Goal: Task Accomplishment & Management: Manage account settings

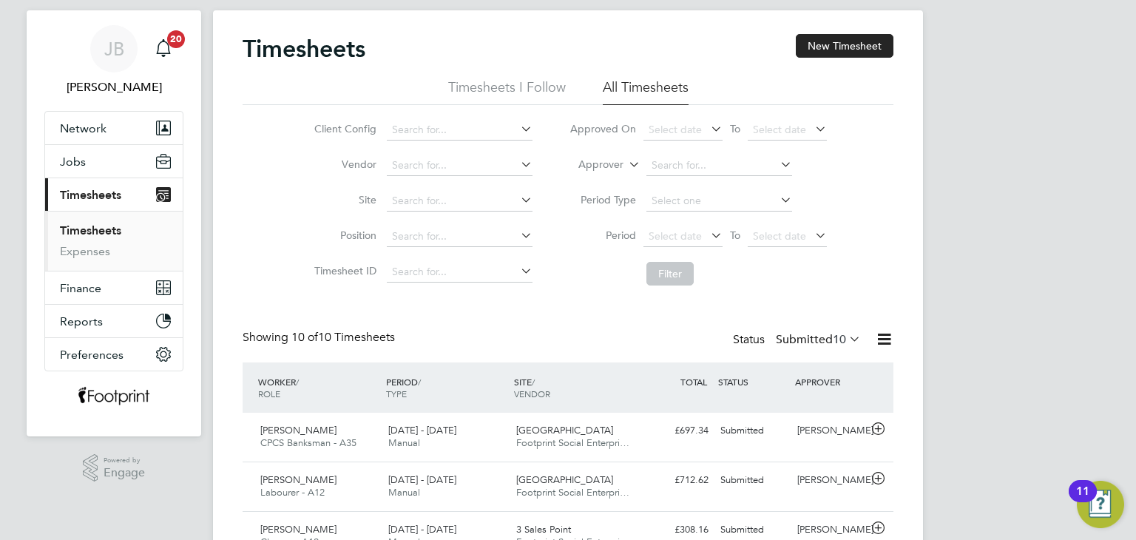
click at [818, 339] on label "Submitted 10" at bounding box center [818, 339] width 85 height 15
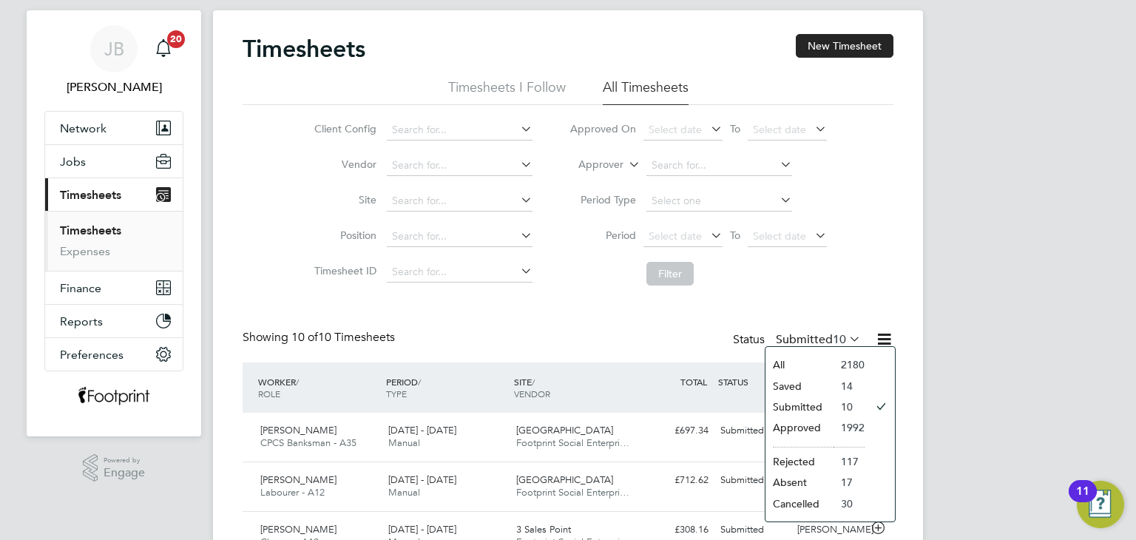
click at [808, 422] on li "Approved" at bounding box center [799, 427] width 68 height 21
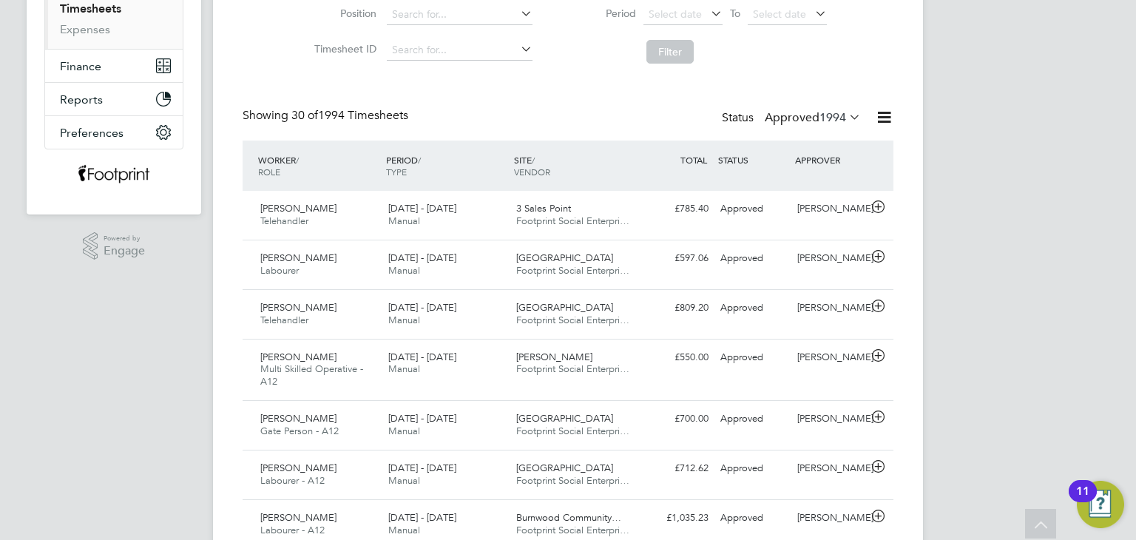
click at [789, 123] on label "Approved 1994" at bounding box center [813, 117] width 96 height 15
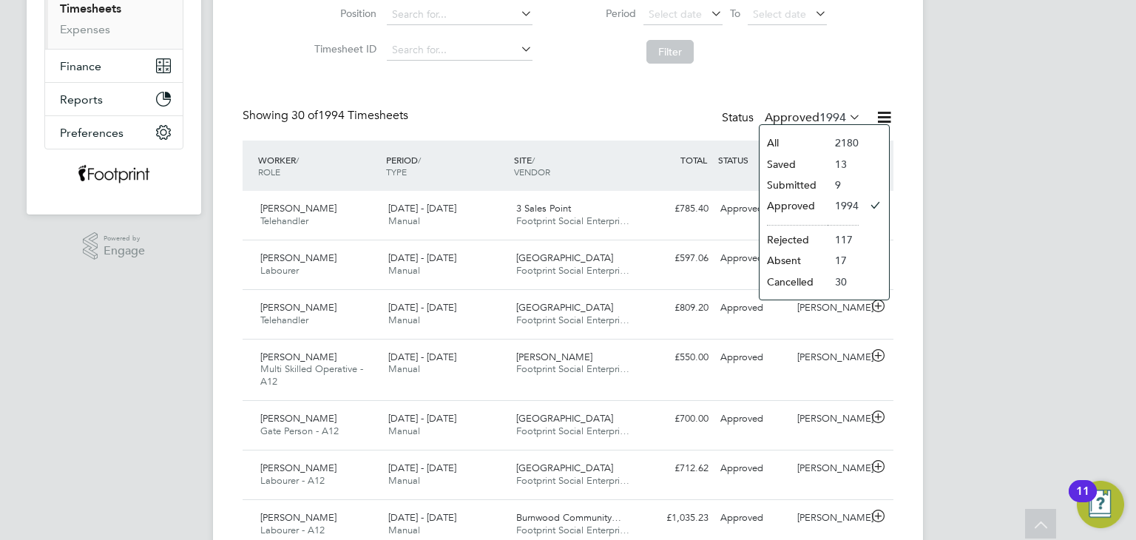
click at [798, 168] on li "Saved" at bounding box center [793, 164] width 68 height 21
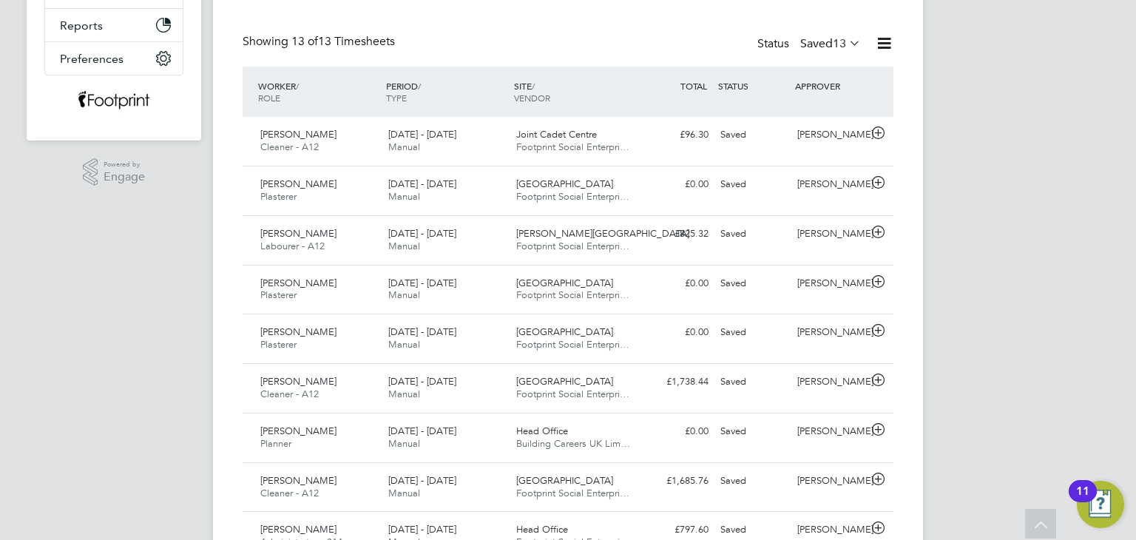
click at [818, 43] on label "Saved 13" at bounding box center [830, 43] width 61 height 15
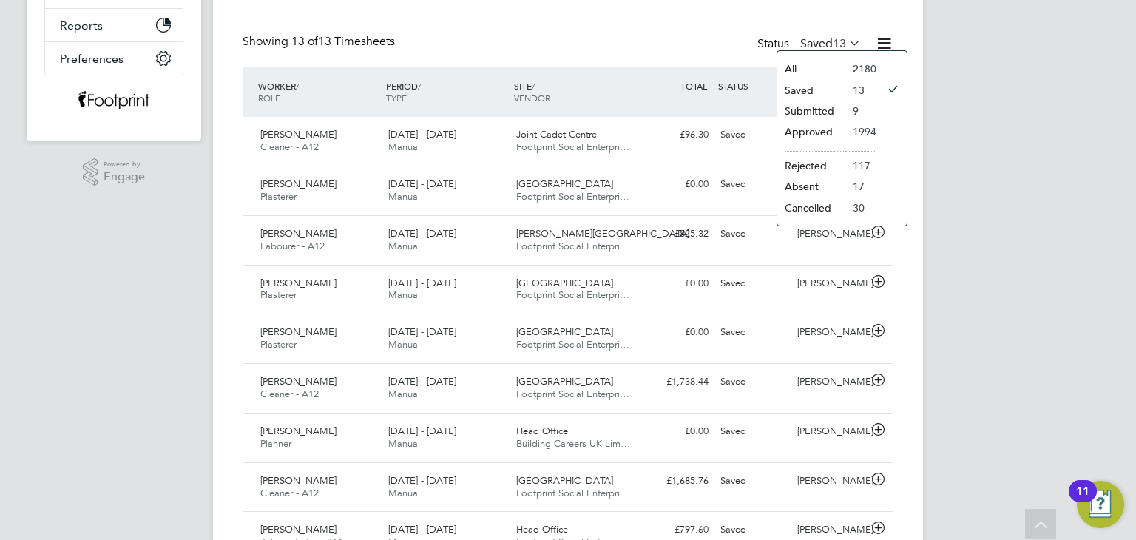
click at [823, 112] on li "Submitted" at bounding box center [811, 111] width 68 height 21
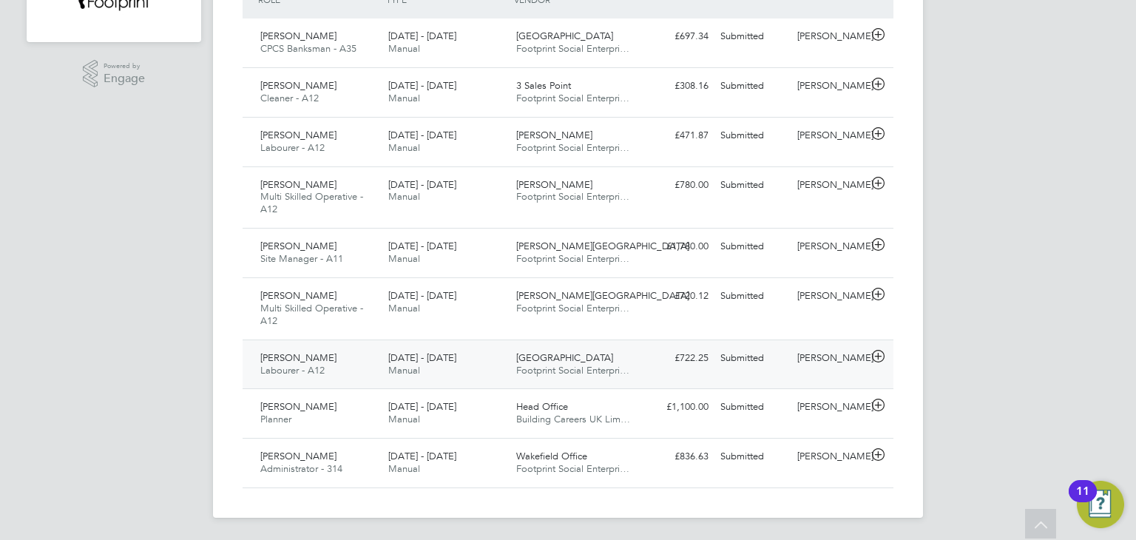
click at [711, 365] on div "£722.25 Submitted" at bounding box center [675, 358] width 77 height 24
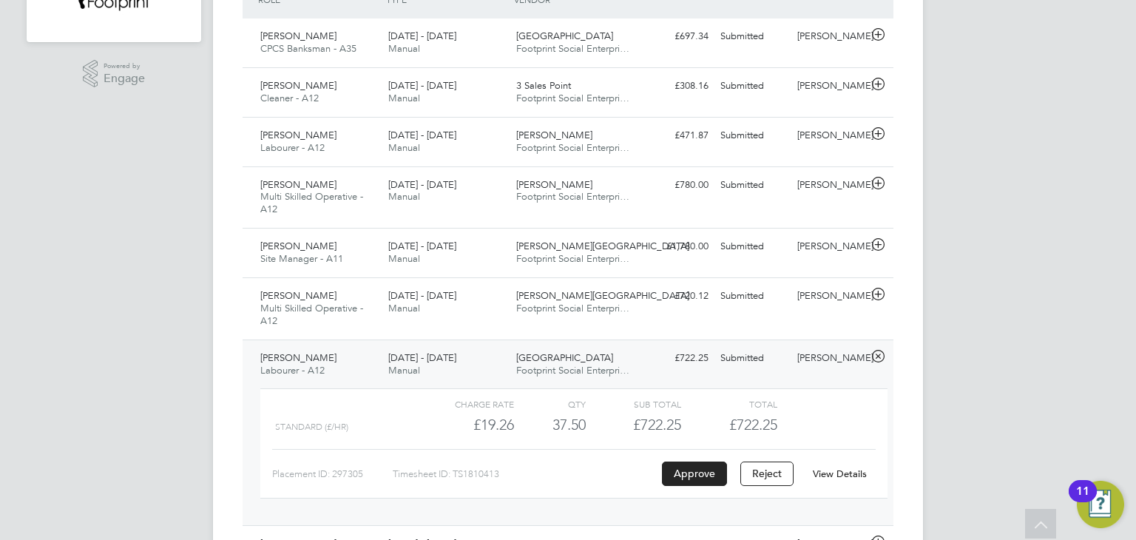
click at [846, 477] on link "View Details" at bounding box center [840, 473] width 54 height 13
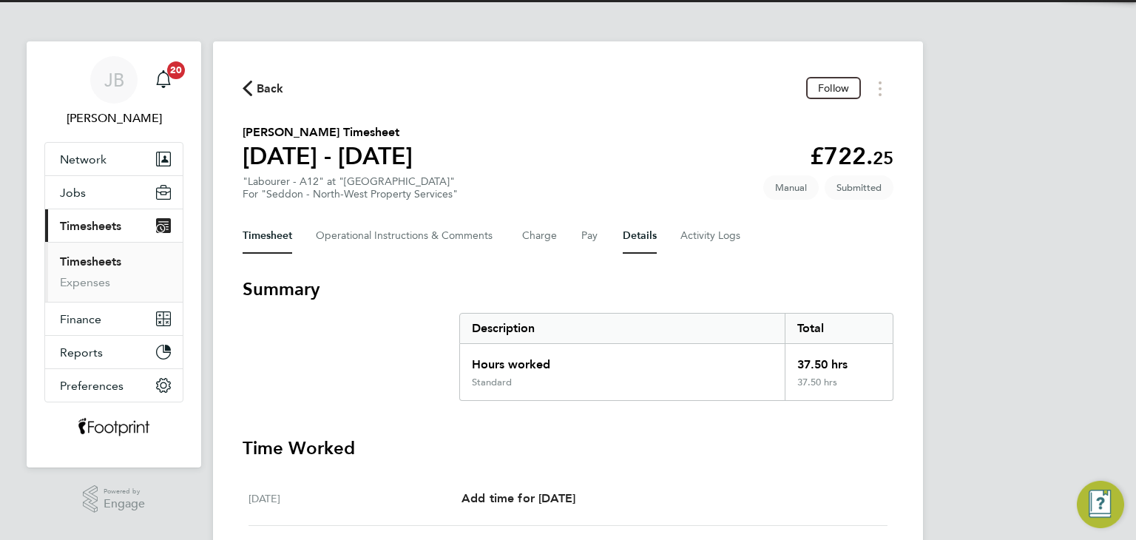
click at [626, 226] on button "Details" at bounding box center [640, 235] width 34 height 35
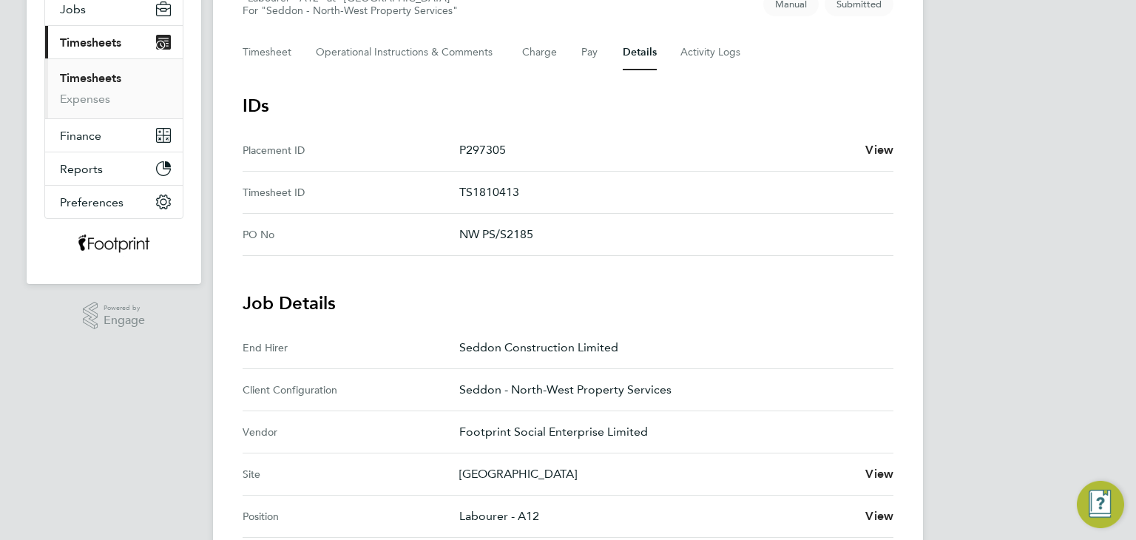
scroll to position [444, 0]
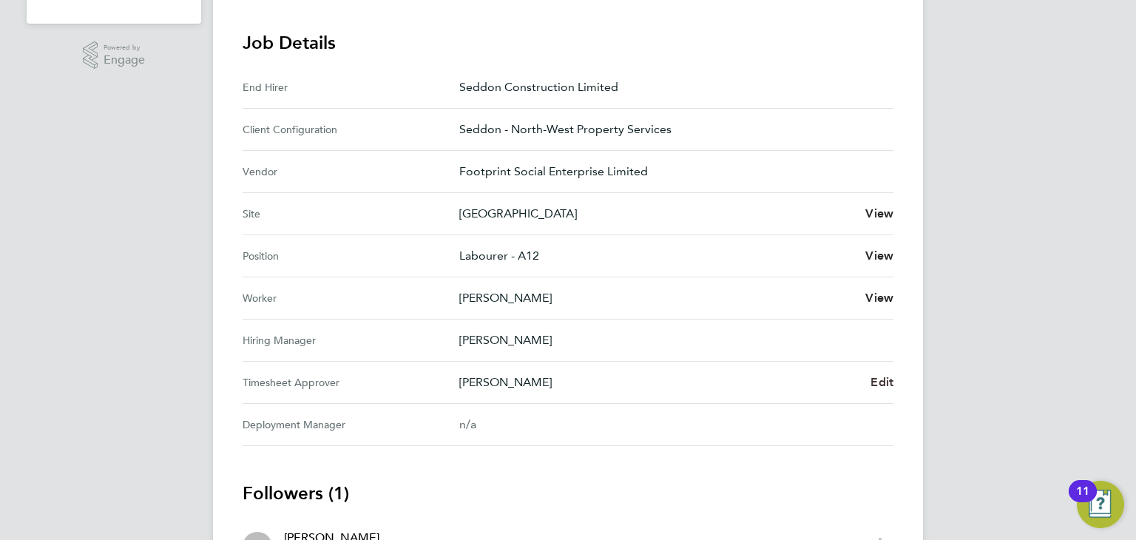
click at [881, 382] on span "Edit" at bounding box center [881, 382] width 23 height 14
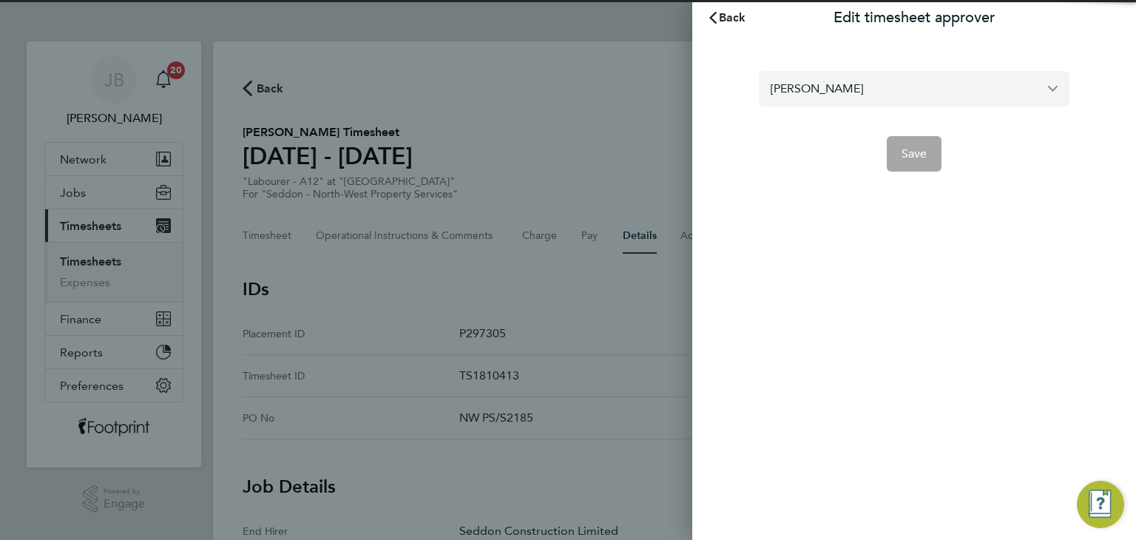
click at [882, 87] on input "[PERSON_NAME]" at bounding box center [914, 88] width 311 height 35
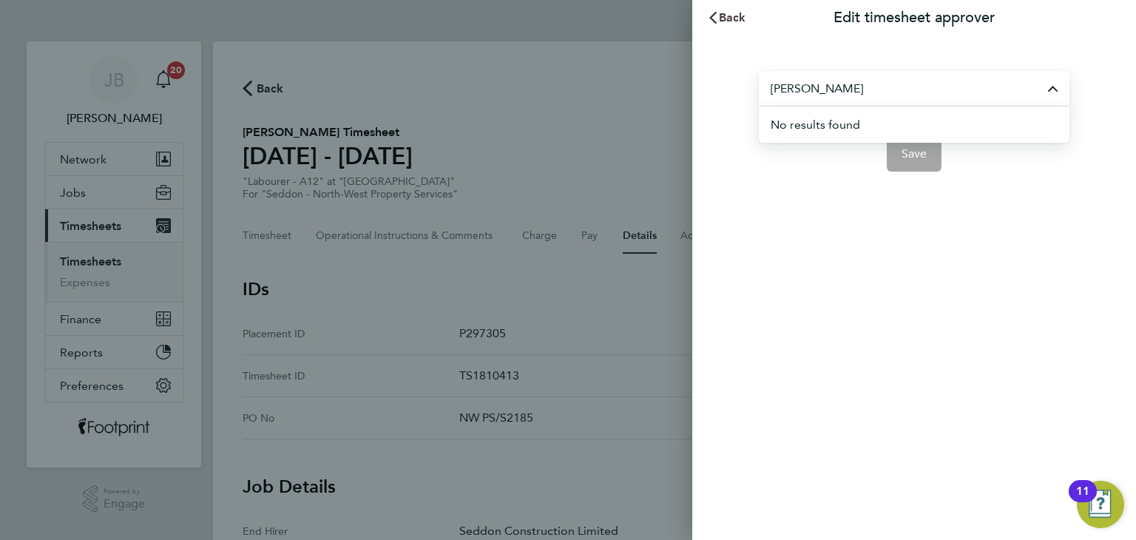
type input "jack tierney"
click at [724, 16] on span "Back" at bounding box center [732, 17] width 27 height 14
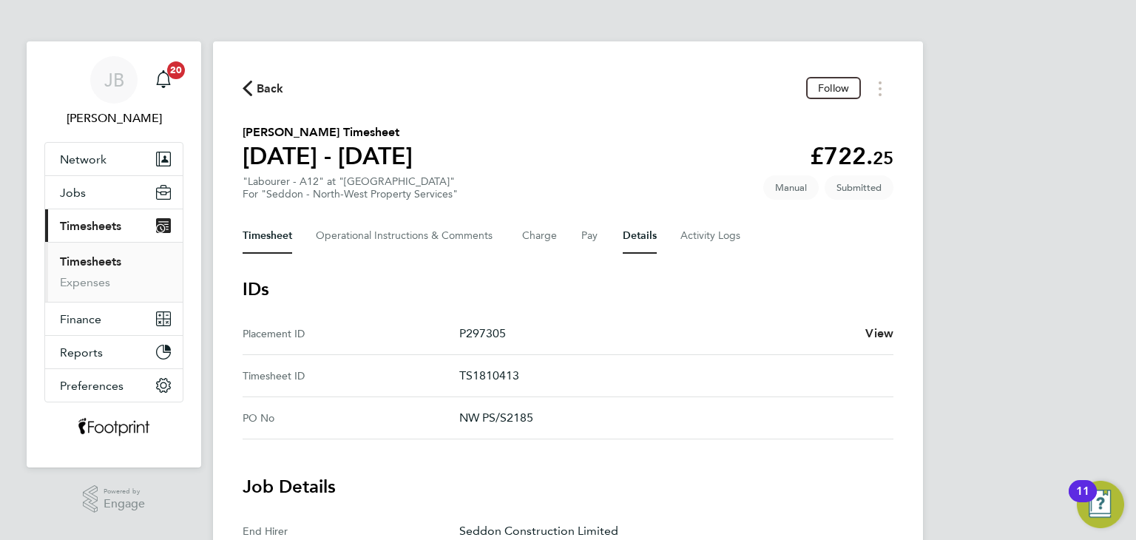
click at [282, 236] on button "Timesheet" at bounding box center [268, 235] width 50 height 35
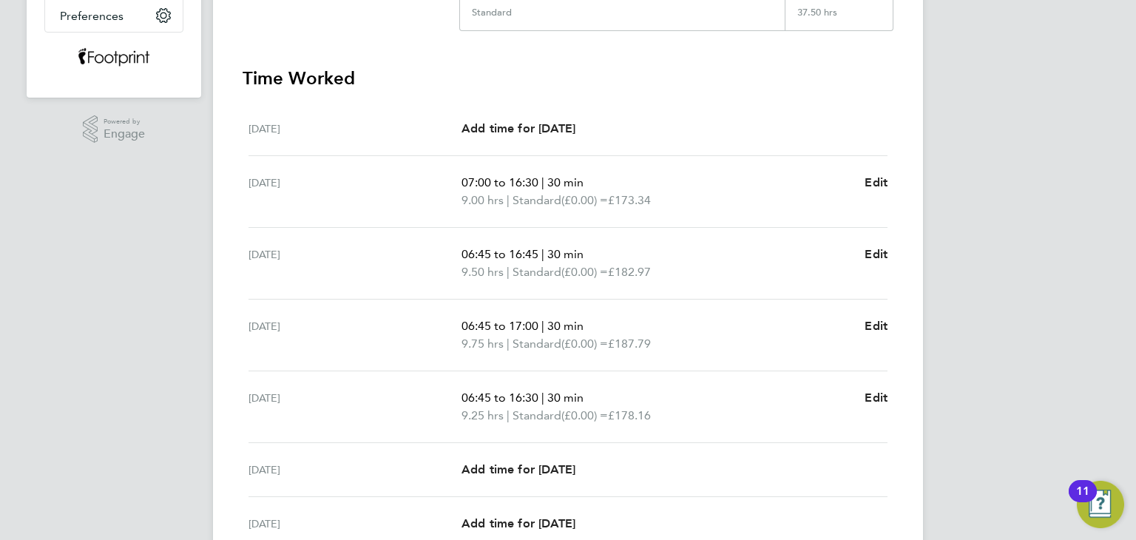
scroll to position [148, 0]
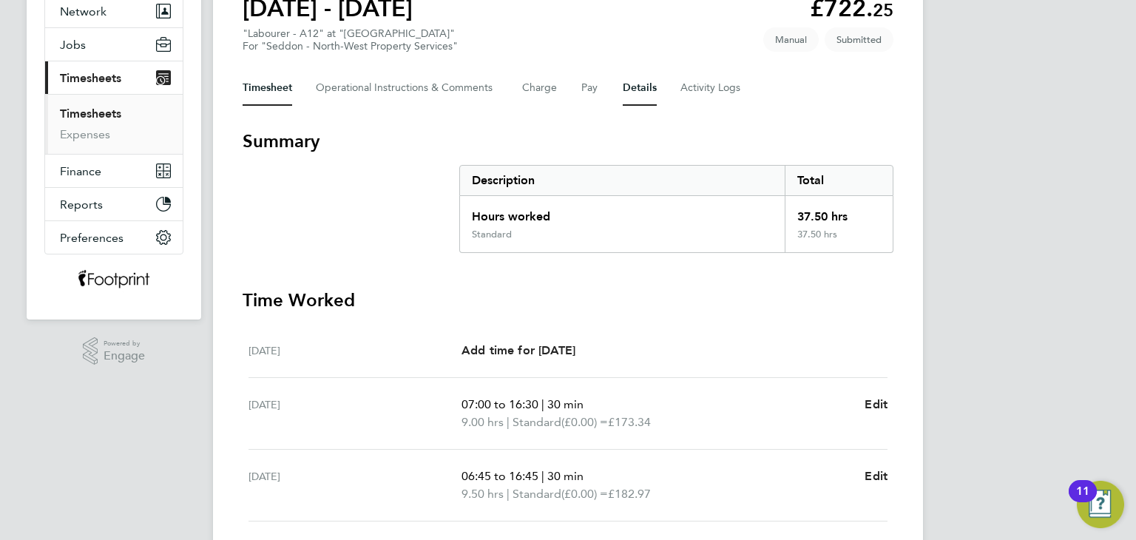
click at [639, 92] on button "Details" at bounding box center [640, 87] width 34 height 35
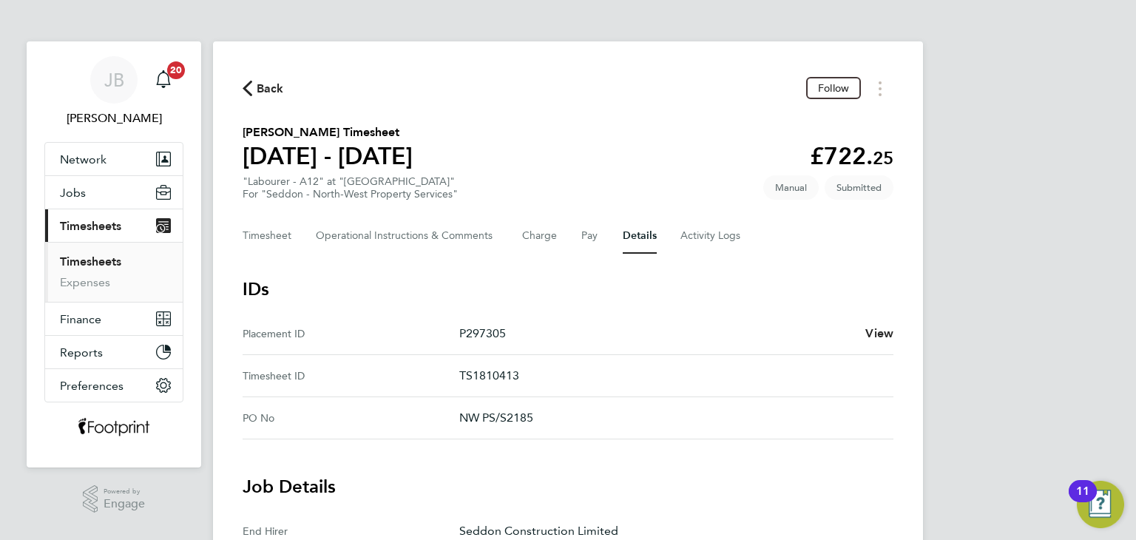
click at [260, 98] on span "Back" at bounding box center [270, 89] width 27 height 18
